Goal: Check status: Check status

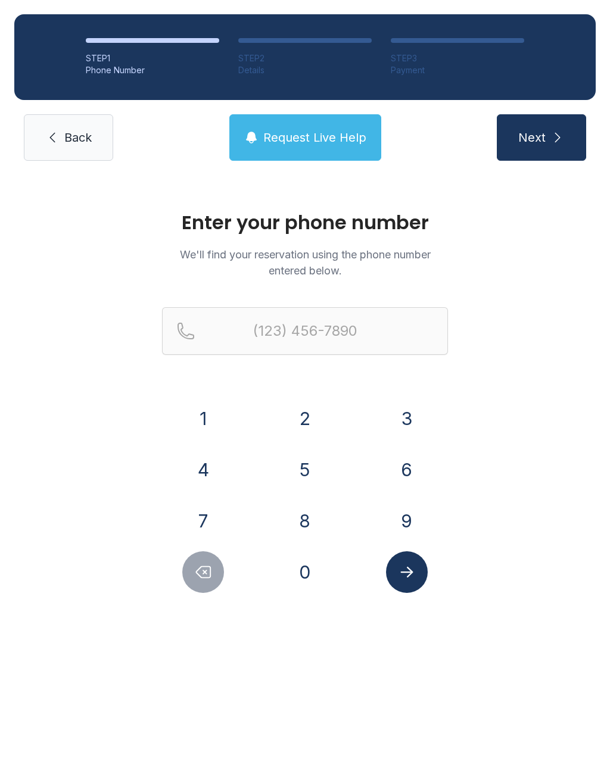
click at [303, 423] on button "2" at bounding box center [305, 419] width 42 height 42
click at [307, 476] on button "5" at bounding box center [305, 470] width 42 height 42
click at [302, 423] on button "2" at bounding box center [305, 419] width 42 height 42
click at [403, 416] on button "3" at bounding box center [407, 419] width 42 height 42
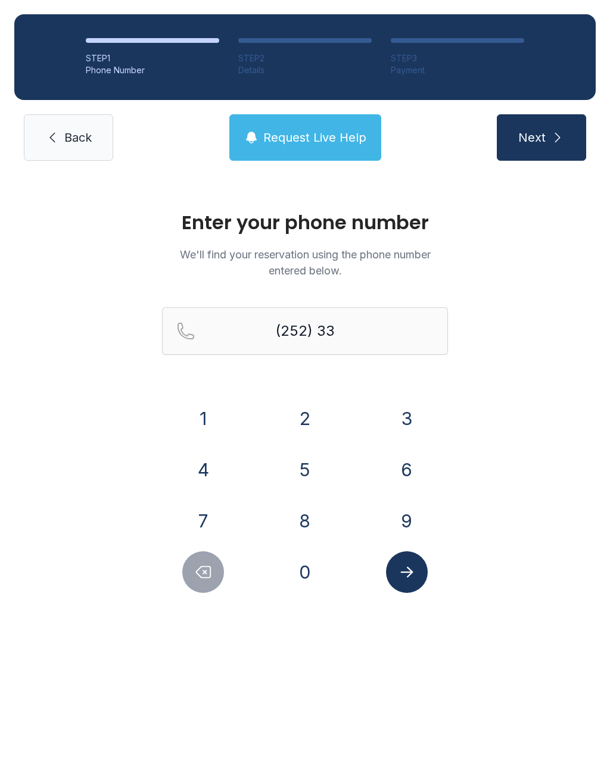
click at [406, 429] on button "3" at bounding box center [407, 419] width 42 height 42
click at [299, 571] on button "0" at bounding box center [305, 572] width 42 height 42
click at [304, 470] on button "5" at bounding box center [305, 470] width 42 height 42
click at [303, 428] on button "2" at bounding box center [305, 419] width 42 height 42
click at [210, 478] on button "4" at bounding box center [203, 470] width 42 height 42
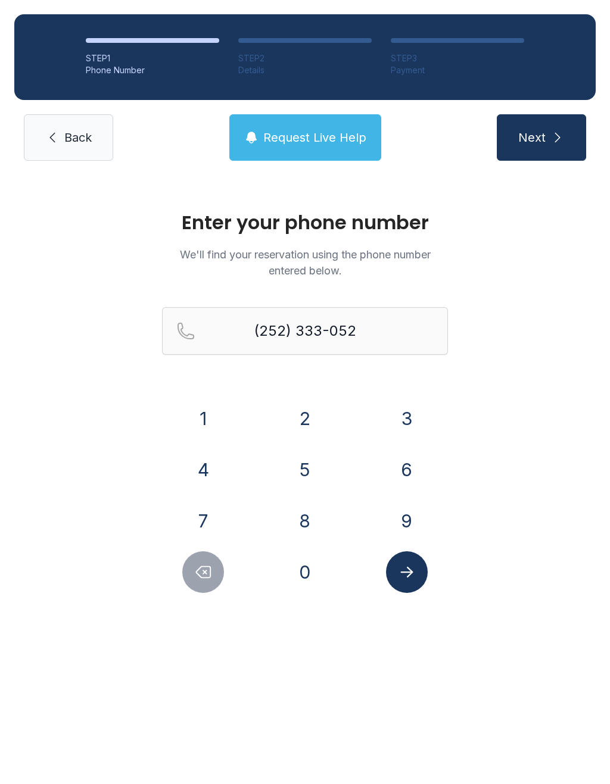
type input "[PHONE_NUMBER]"
click at [410, 578] on icon "Submit lookup form" at bounding box center [407, 572] width 18 height 18
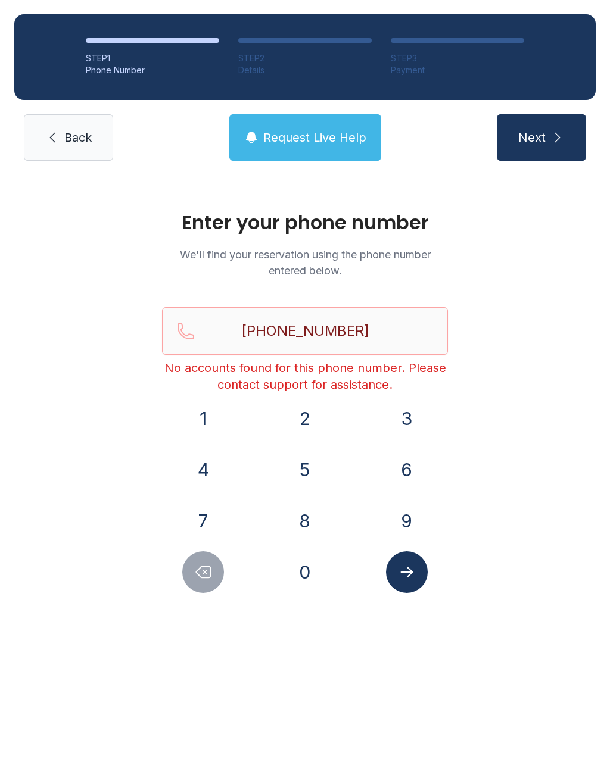
click at [307, 138] on span "Request Live Help" at bounding box center [314, 137] width 103 height 17
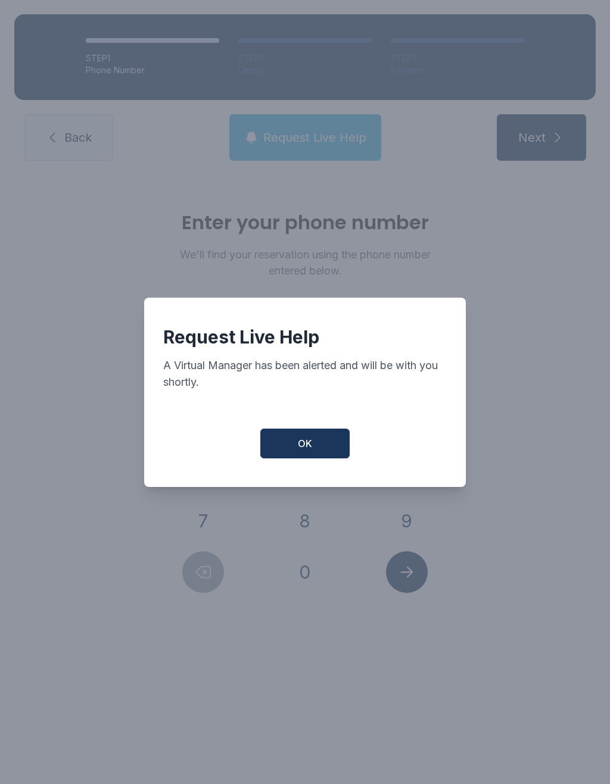
click at [310, 451] on span "OK" at bounding box center [305, 443] width 14 height 14
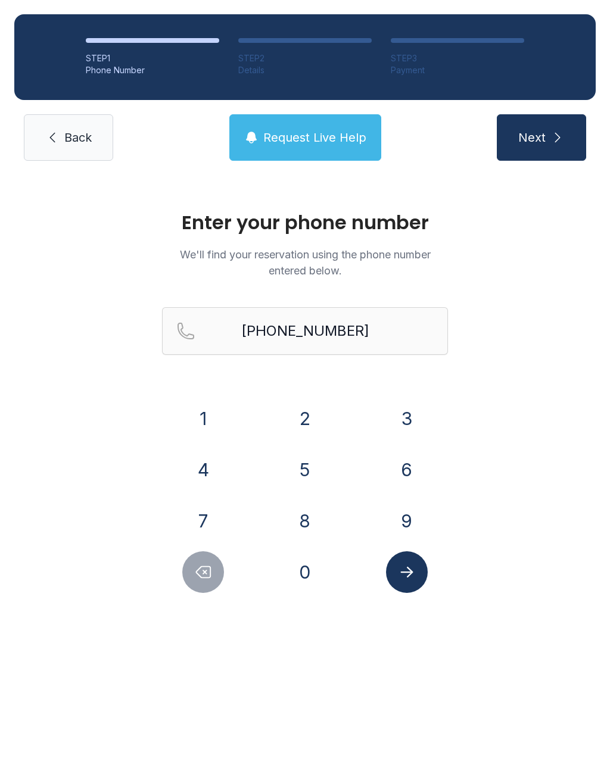
click at [60, 139] on link "Back" at bounding box center [68, 137] width 89 height 46
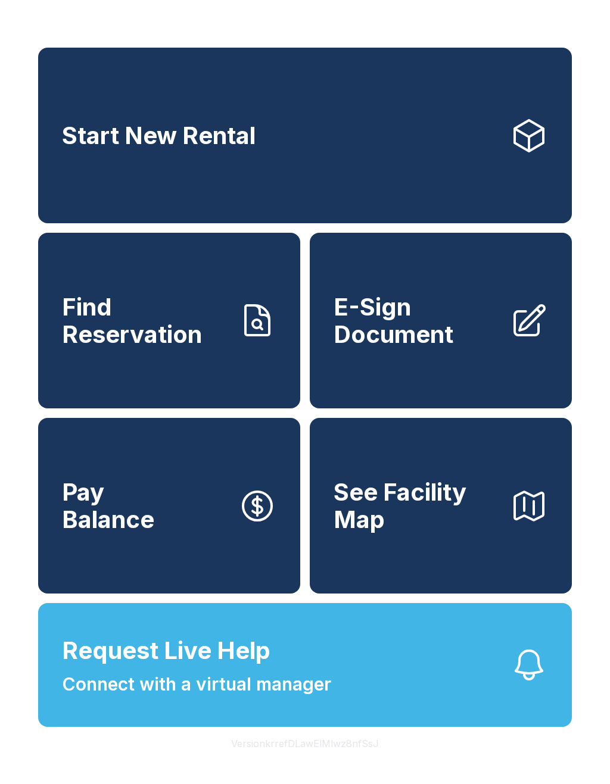
click at [177, 348] on span "Find Reservation" at bounding box center [145, 320] width 167 height 54
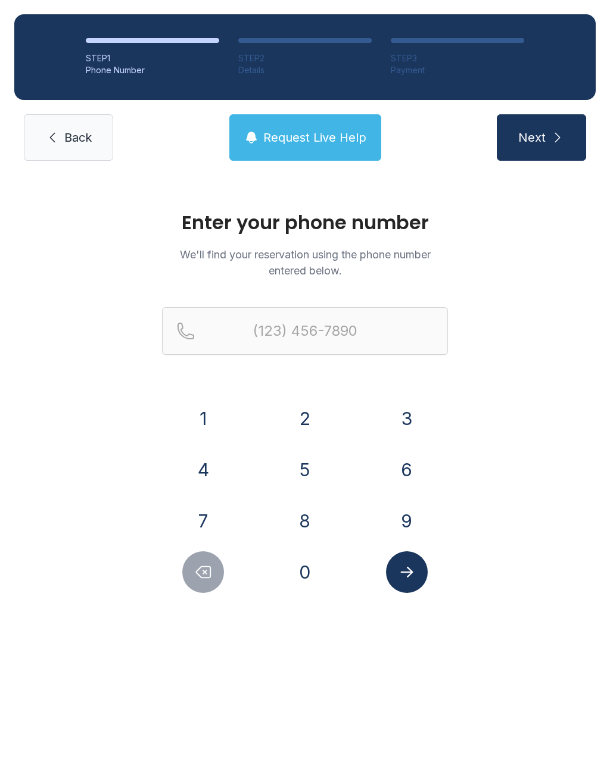
click at [301, 420] on button "2" at bounding box center [305, 419] width 42 height 42
click at [299, 463] on button "5" at bounding box center [305, 470] width 42 height 42
click at [304, 416] on button "2" at bounding box center [305, 419] width 42 height 42
click at [405, 416] on button "3" at bounding box center [407, 419] width 42 height 42
click at [405, 415] on button "3" at bounding box center [407, 419] width 42 height 42
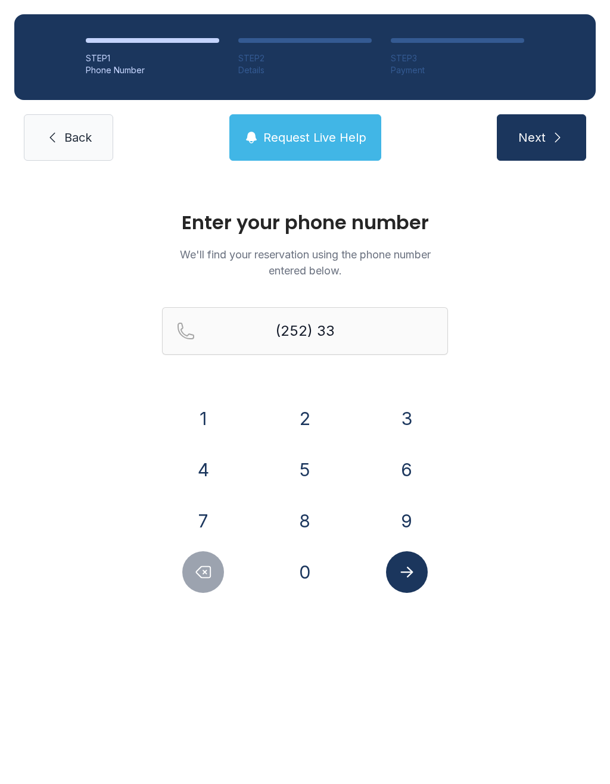
click at [393, 417] on button "3" at bounding box center [407, 419] width 42 height 42
click at [299, 575] on button "0" at bounding box center [305, 572] width 42 height 42
click at [305, 479] on button "5" at bounding box center [305, 470] width 42 height 42
click at [303, 429] on button "2" at bounding box center [305, 419] width 42 height 42
click at [213, 475] on button "4" at bounding box center [203, 470] width 42 height 42
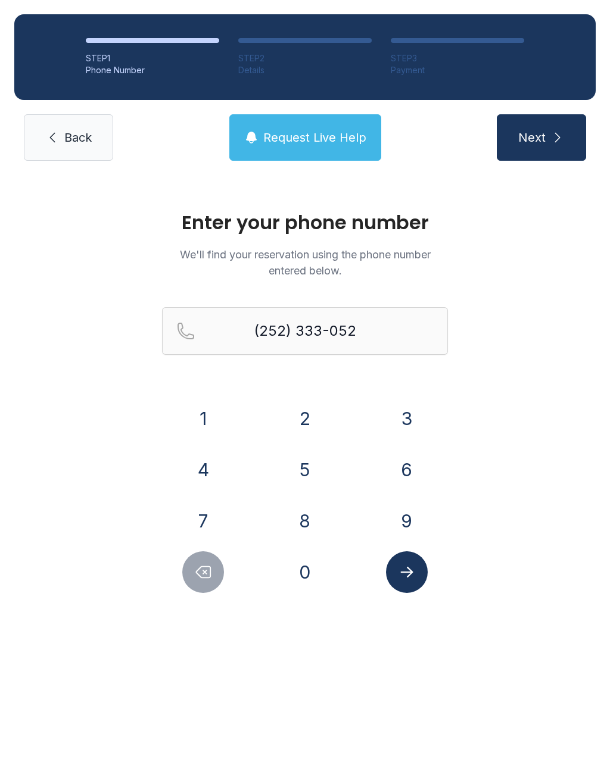
type input "[PHONE_NUMBER]"
click at [403, 579] on icon "Submit lookup form" at bounding box center [407, 572] width 18 height 18
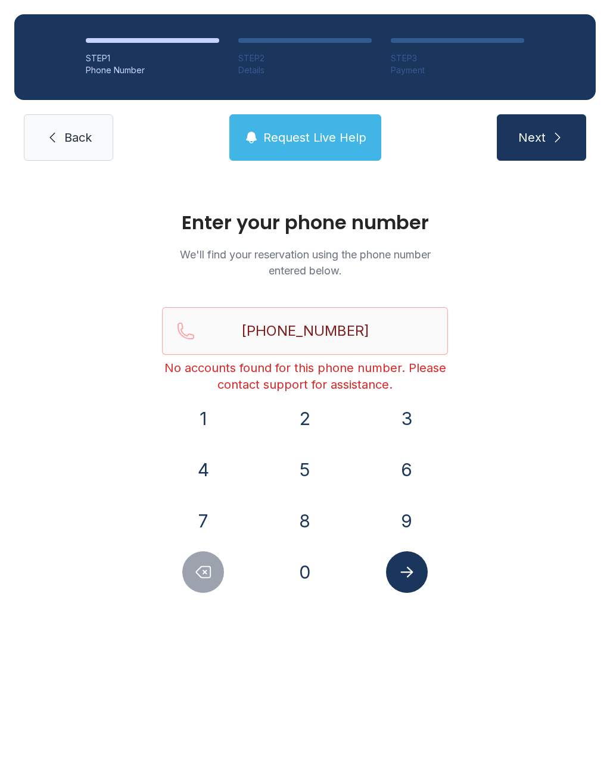
click at [296, 137] on span "Request Live Help" at bounding box center [314, 137] width 103 height 17
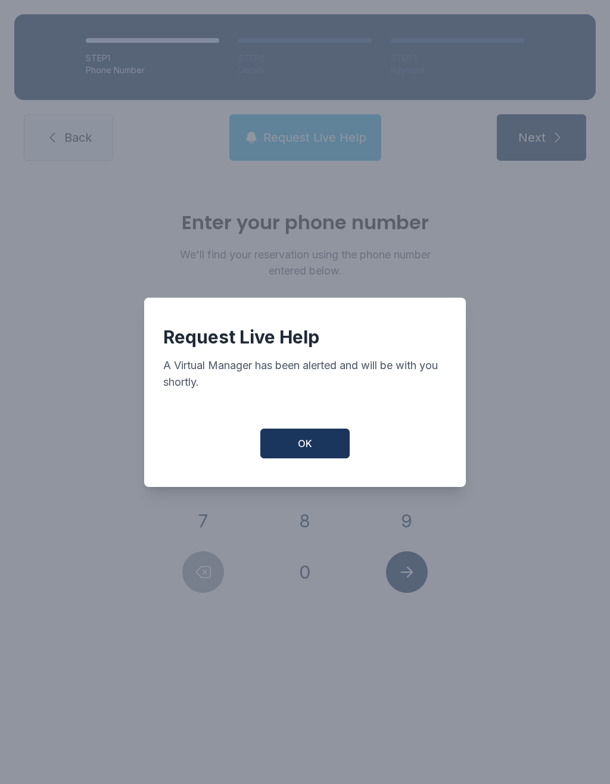
click at [299, 439] on button "OK" at bounding box center [304, 444] width 89 height 30
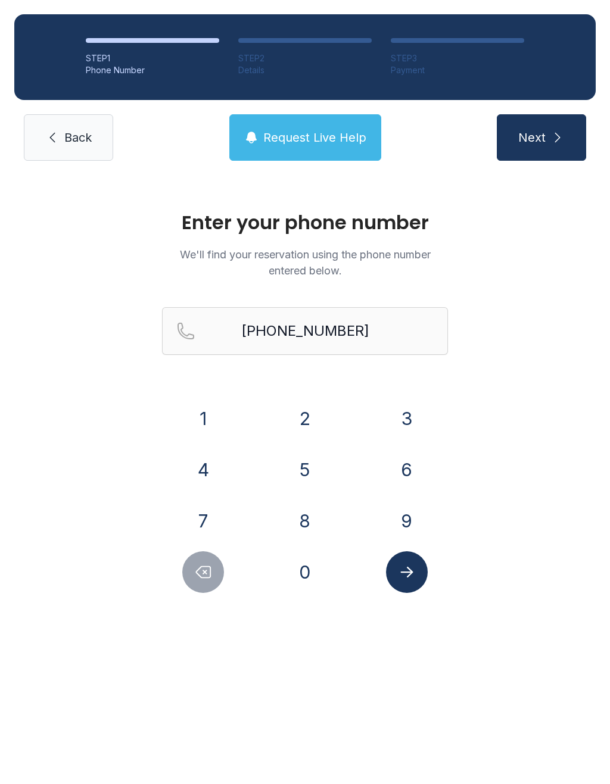
click at [536, 141] on span "Next" at bounding box center [531, 137] width 27 height 17
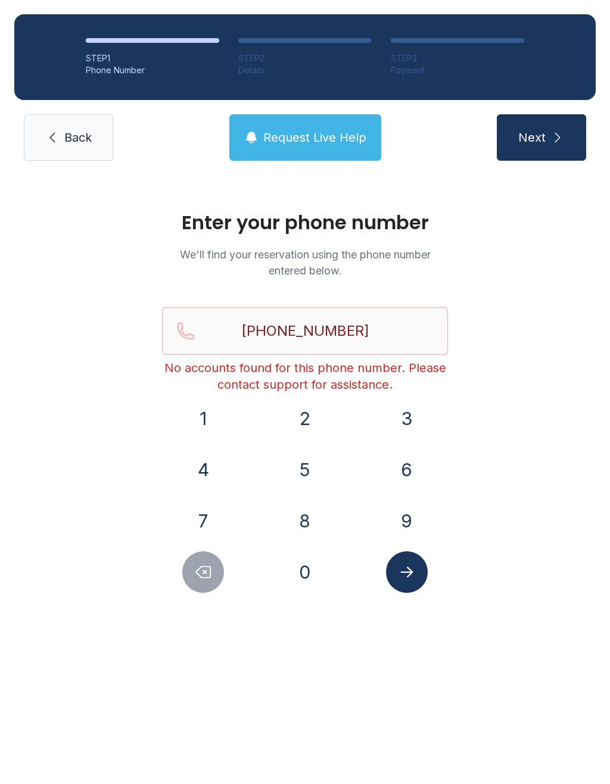
click at [70, 143] on span "Back" at bounding box center [77, 137] width 27 height 17
